Goal: Information Seeking & Learning: Learn about a topic

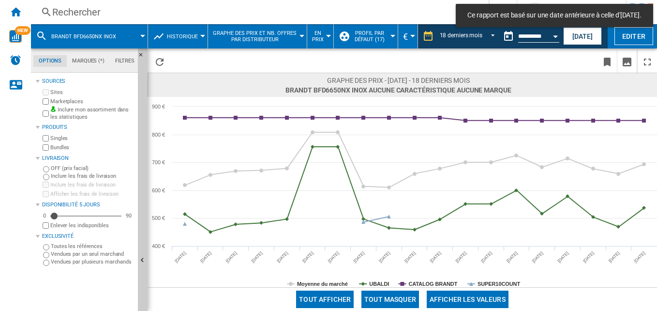
click at [222, 16] on div "Rechercher" at bounding box center [257, 12] width 411 height 14
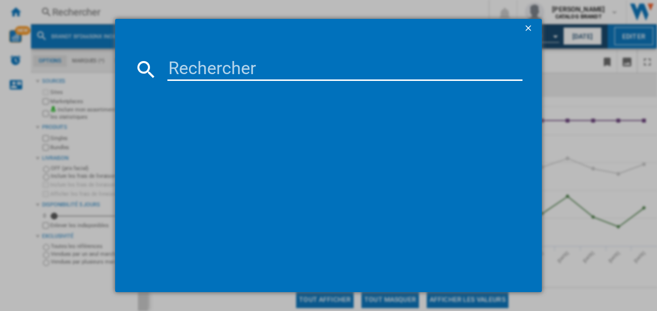
click at [194, 65] on input at bounding box center [345, 69] width 356 height 23
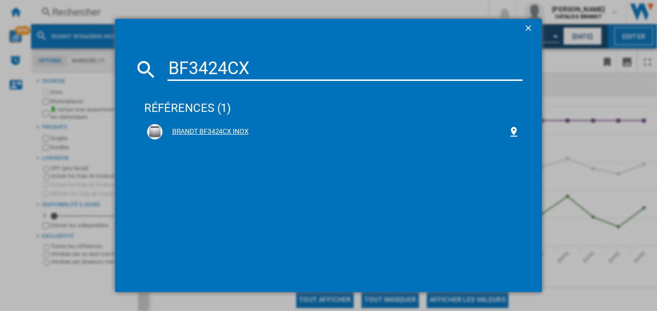
type input "BF3424CX"
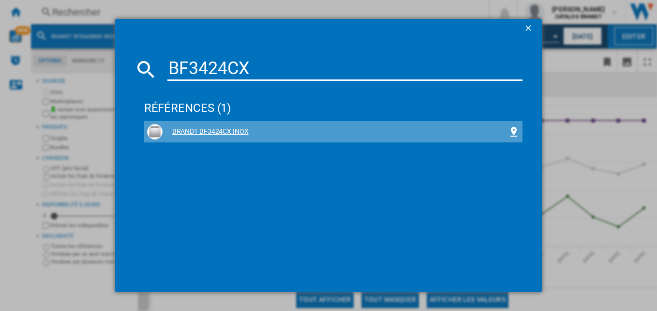
click at [219, 135] on div "BRANDT BF3424CX INOX" at bounding box center [336, 132] width 346 height 10
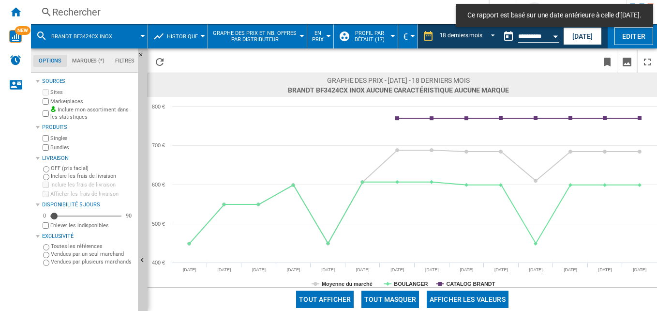
click at [231, 33] on span "Graphe des prix et nb. offres par distributeur" at bounding box center [255, 36] width 84 height 13
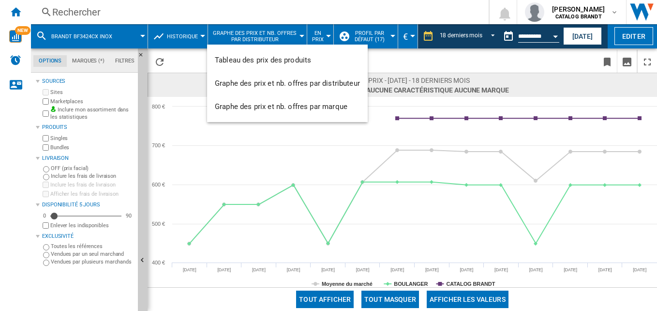
click at [166, 38] on md-backdrop at bounding box center [328, 155] width 657 height 311
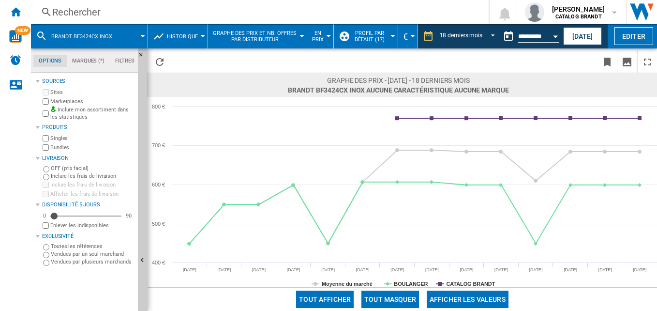
click at [179, 33] on span "Historique" at bounding box center [182, 36] width 31 height 6
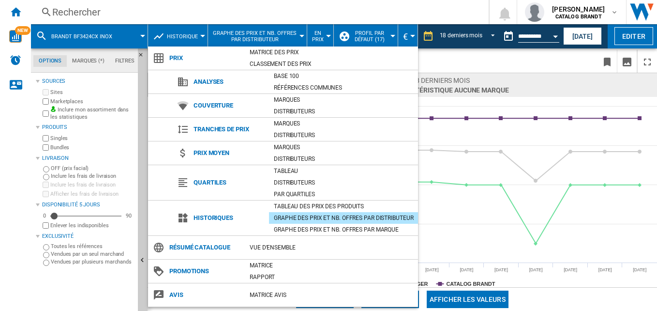
click at [474, 54] on md-backdrop at bounding box center [328, 155] width 657 height 311
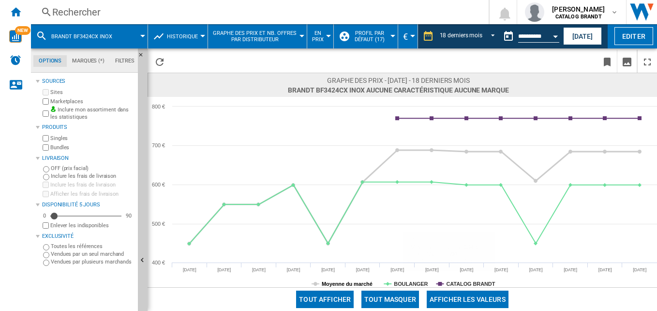
click at [353, 283] on tspan "Moyenne du marché" at bounding box center [347, 284] width 51 height 6
click at [461, 281] on tspan "CATALOG BRANDT" at bounding box center [470, 284] width 49 height 6
